Goal: Task Accomplishment & Management: Use online tool/utility

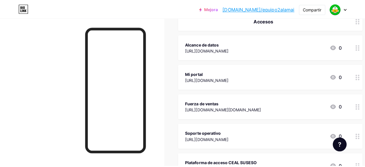
scroll to position [29, 0]
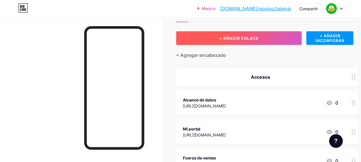
click at [245, 37] on font "+ AÑADIR ENLACE" at bounding box center [239, 38] width 40 height 5
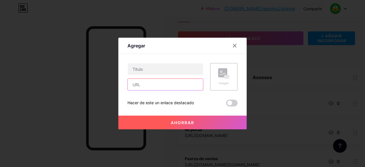
paste input "[URL][DOMAIN_NAME]"
type input "[URL][DOMAIN_NAME]"
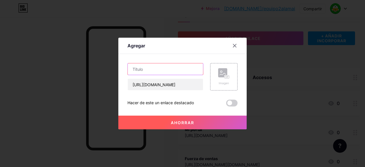
click at [154, 70] on input "text" at bounding box center [165, 68] width 75 height 11
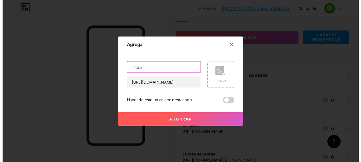
scroll to position [0, 0]
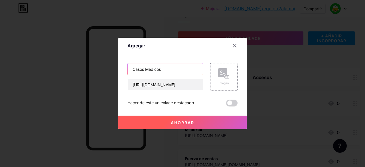
type input "Casos Medicos"
click at [186, 124] on font "Ahorrar" at bounding box center [182, 122] width 23 height 5
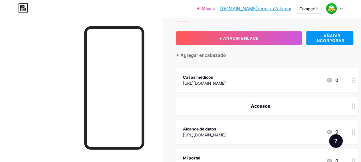
drag, startPoint x: 251, startPoint y: 72, endPoint x: 254, endPoint y: 90, distance: 17.9
click at [254, 90] on div "Casos médicos [URL][DOMAIN_NAME] 0" at bounding box center [267, 80] width 182 height 25
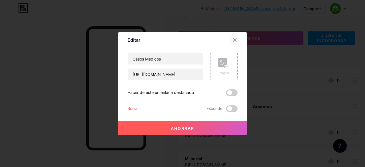
click at [233, 41] on icon at bounding box center [234, 39] width 3 height 3
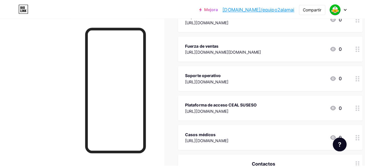
scroll to position [29, 0]
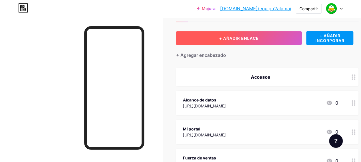
click at [289, 36] on button "+ AÑADIR ENLACE" at bounding box center [238, 38] width 125 height 14
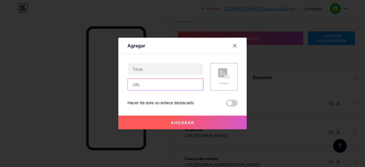
paste input "[URL][DOMAIN_NAME]"
type input "[URL][DOMAIN_NAME]"
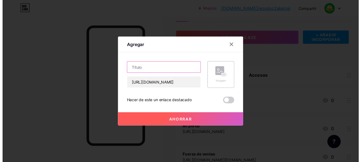
scroll to position [0, 0]
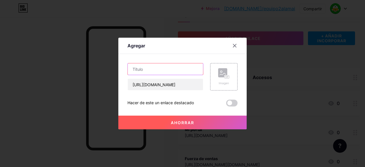
click at [162, 70] on input "text" at bounding box center [165, 68] width 75 height 11
type input "Canal TEAMS Equipo"
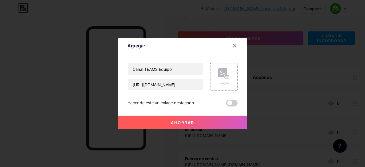
click at [188, 124] on font "Ahorrar" at bounding box center [182, 122] width 23 height 5
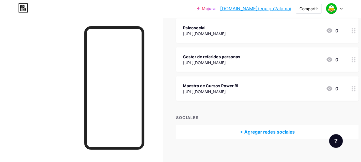
scroll to position [575, 0]
